Goal: Transaction & Acquisition: Obtain resource

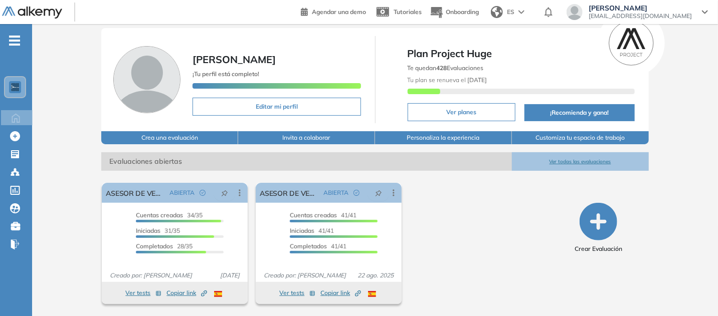
scroll to position [228, 0]
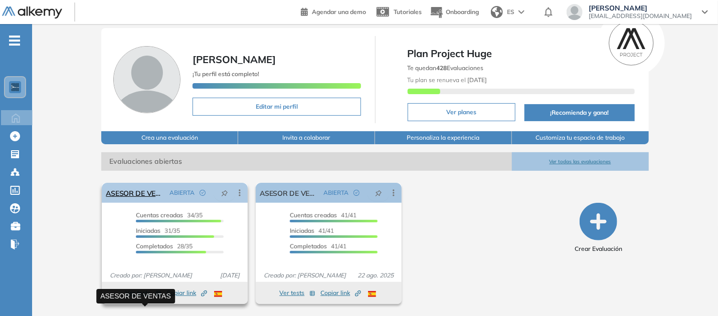
click at [145, 183] on link "ASESOR DE VENTAS" at bounding box center [136, 193] width 60 height 20
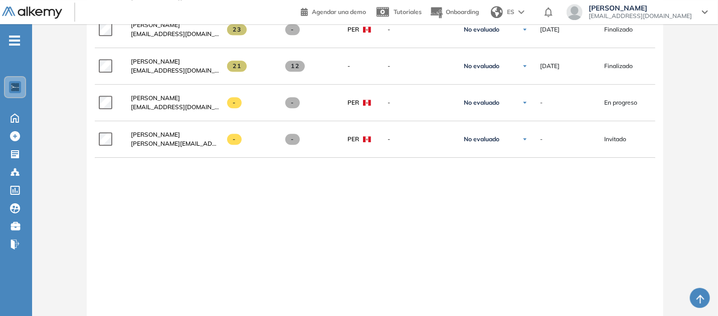
scroll to position [1312, 0]
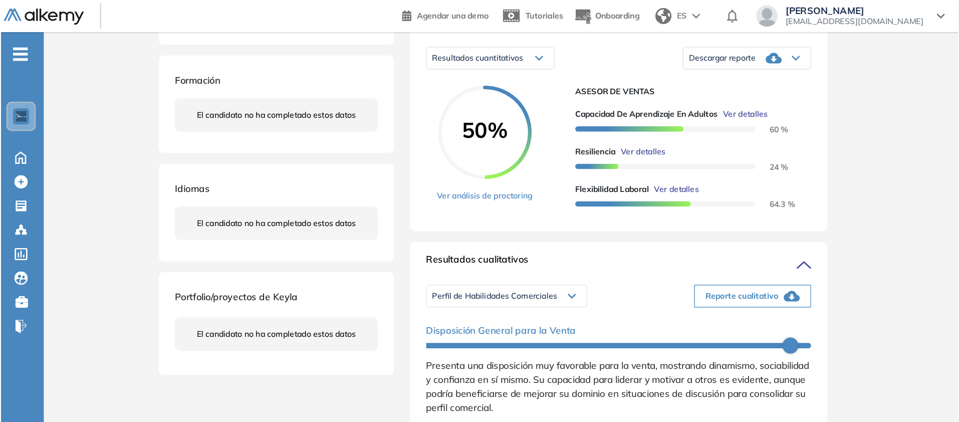
scroll to position [160, 0]
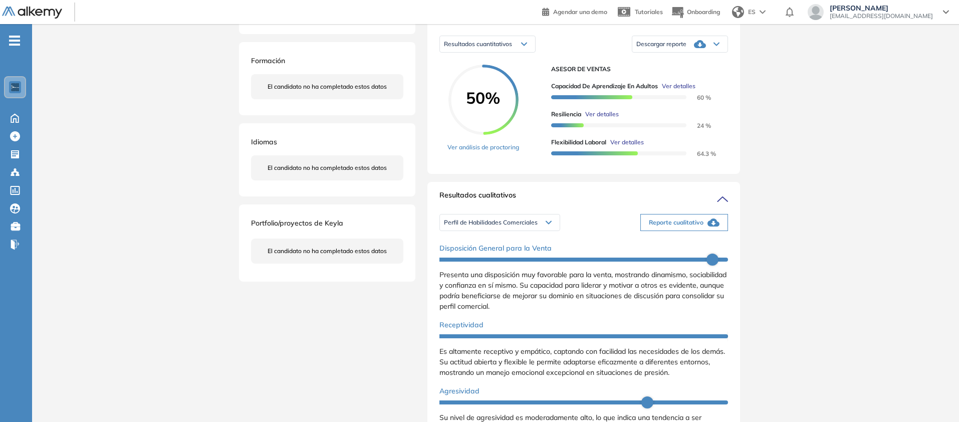
click at [723, 54] on div "Descargar reporte" at bounding box center [679, 44] width 95 height 20
click at [711, 88] on li "Descargar informe resumido" at bounding box center [674, 83] width 75 height 10
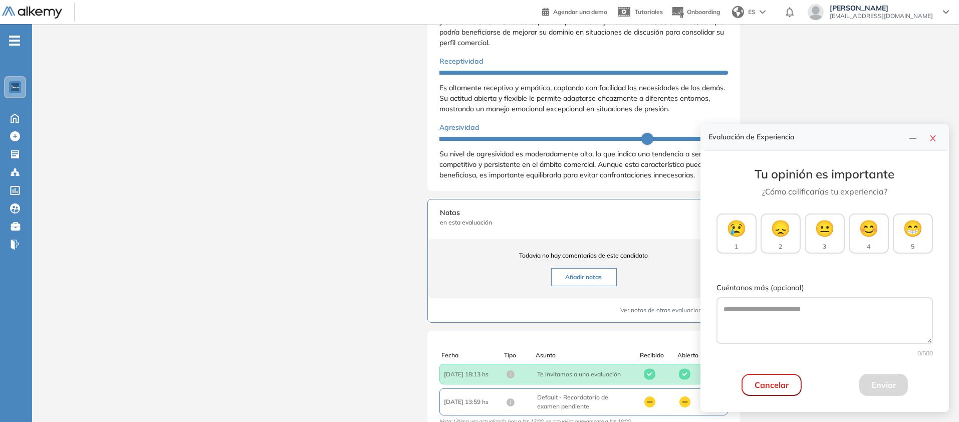
scroll to position [430, 0]
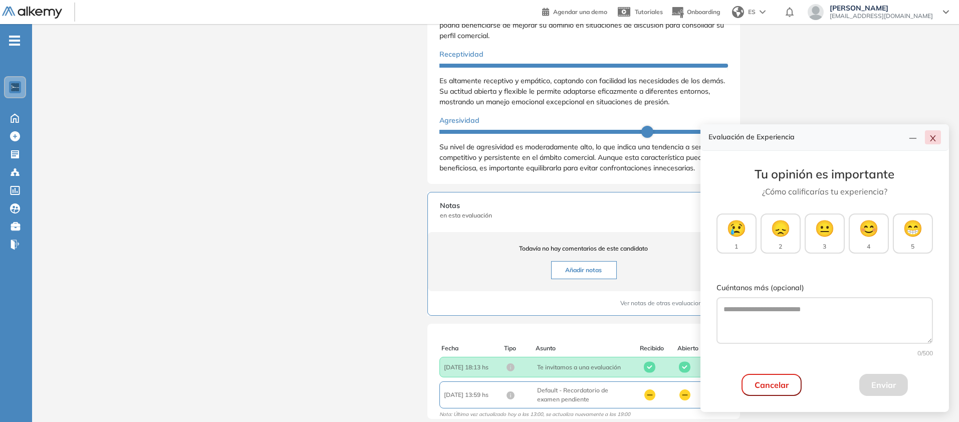
click at [723, 130] on button "button" at bounding box center [933, 137] width 16 height 14
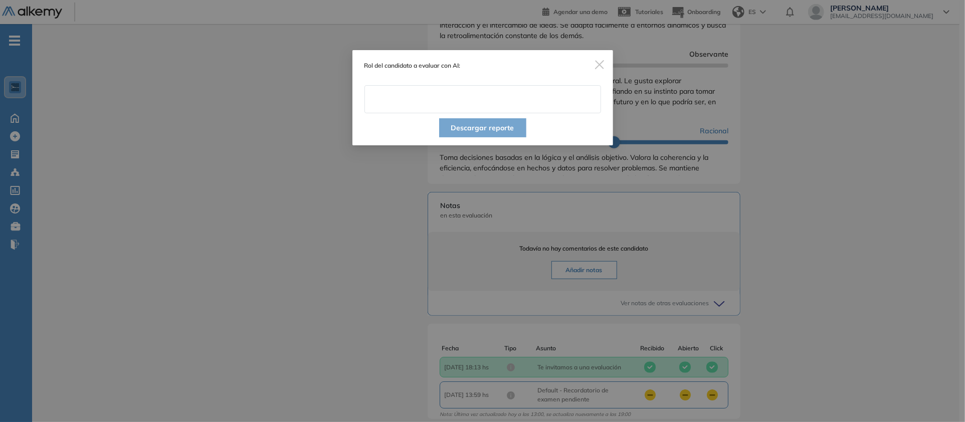
click at [532, 113] on input "text" at bounding box center [482, 99] width 236 height 28
type input "**********"
click at [467, 137] on button "Descargar reporte" at bounding box center [482, 127] width 87 height 19
